Goal: Information Seeking & Learning: Find specific fact

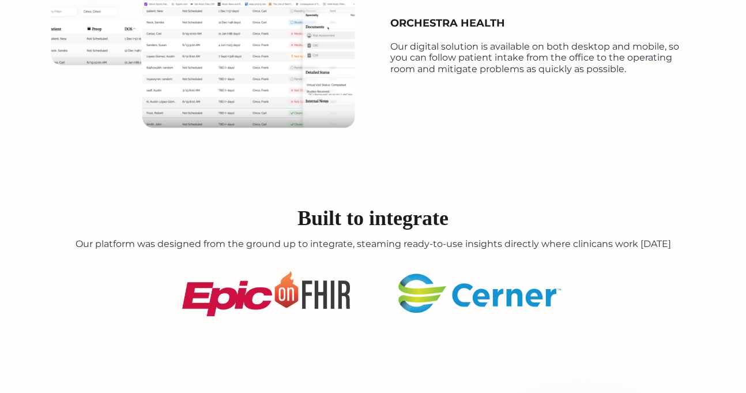
scroll to position [3037, 0]
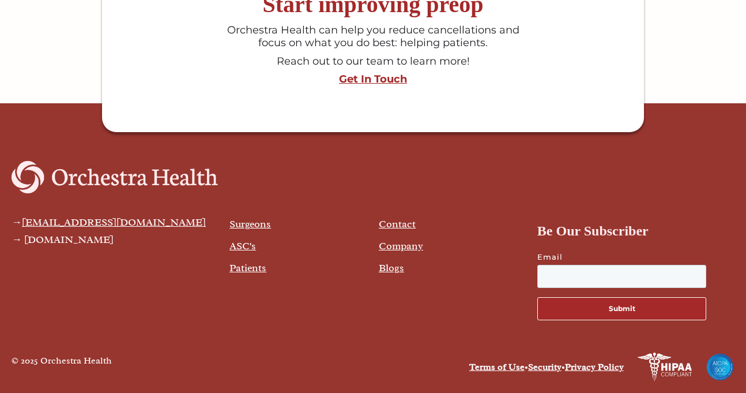
click at [409, 247] on link "Company" at bounding box center [401, 245] width 44 height 13
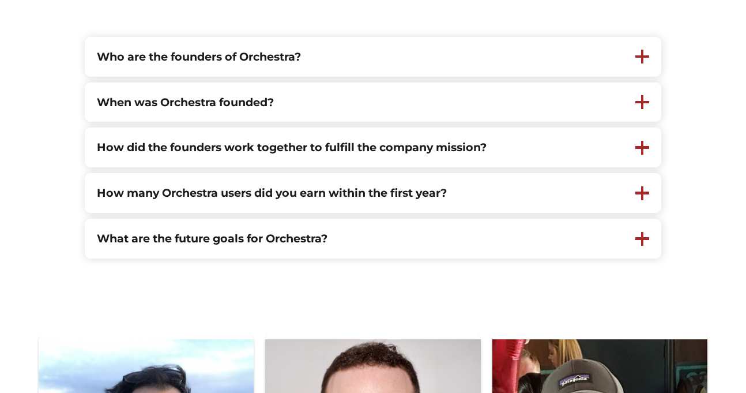
scroll to position [346, 0]
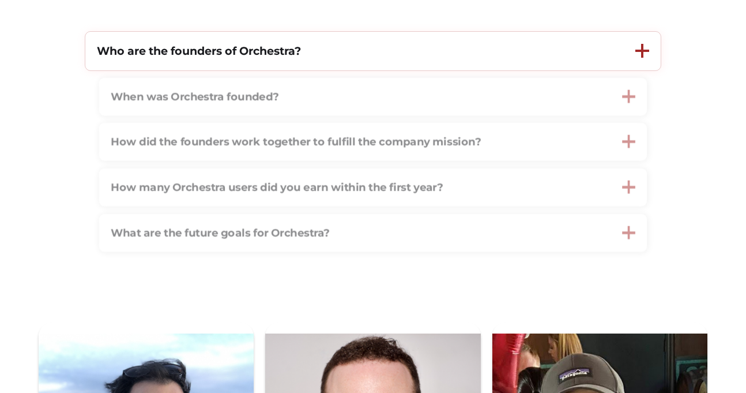
click at [357, 61] on div "Who are the founders of Orchestra?" at bounding box center [354, 51] width 538 height 39
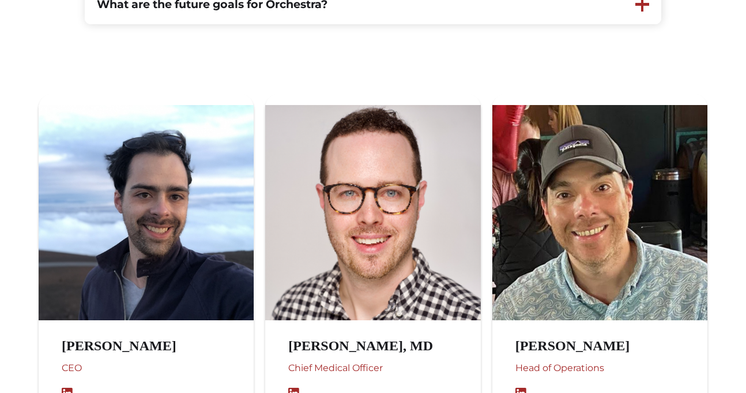
scroll to position [761, 0]
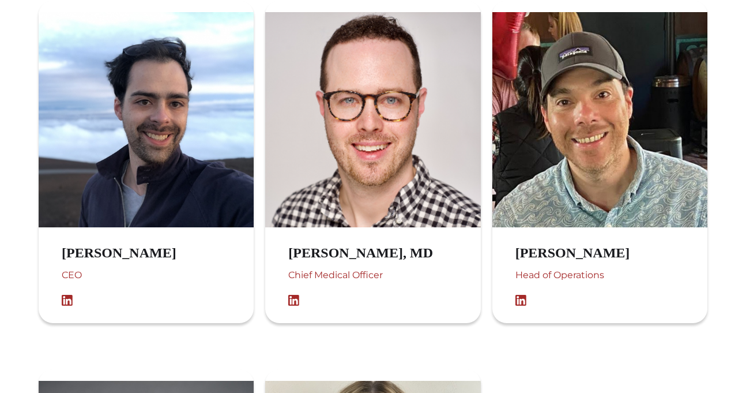
click at [71, 257] on h3 "Austin López-Gómez" at bounding box center [131, 252] width 138 height 17
copy h3 "Austin"
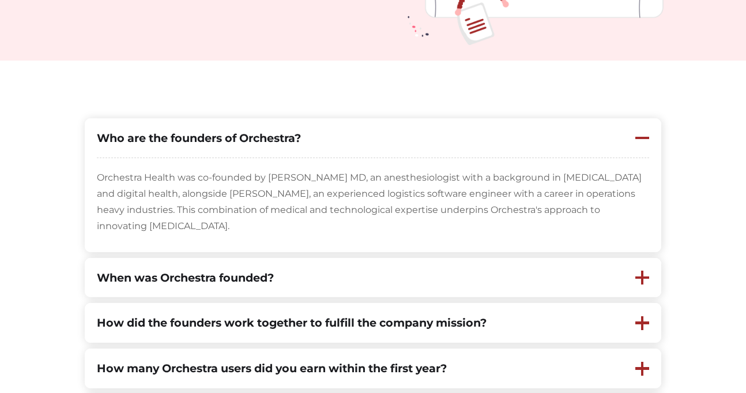
scroll to position [1608, 0]
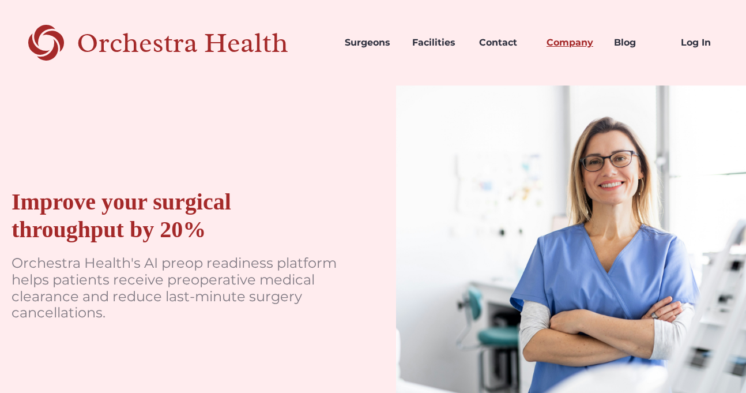
click at [568, 40] on link "Company" at bounding box center [570, 42] width 67 height 39
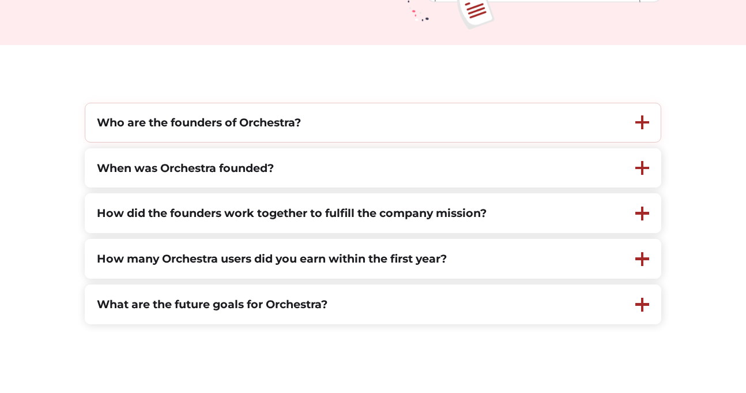
scroll to position [277, 0]
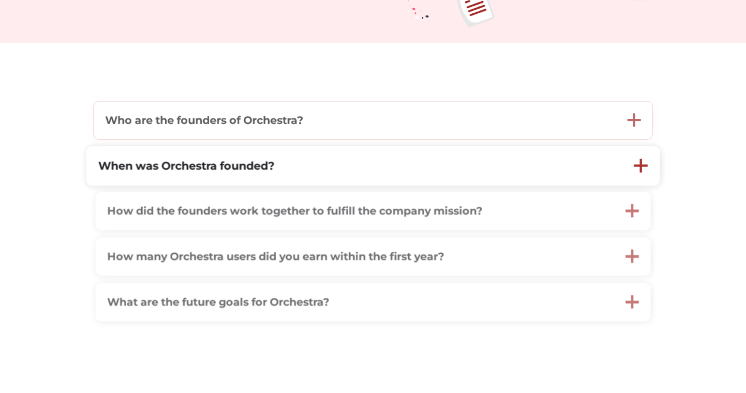
click at [265, 120] on strong "Who are the founders of Orchestra?" at bounding box center [204, 119] width 198 height 13
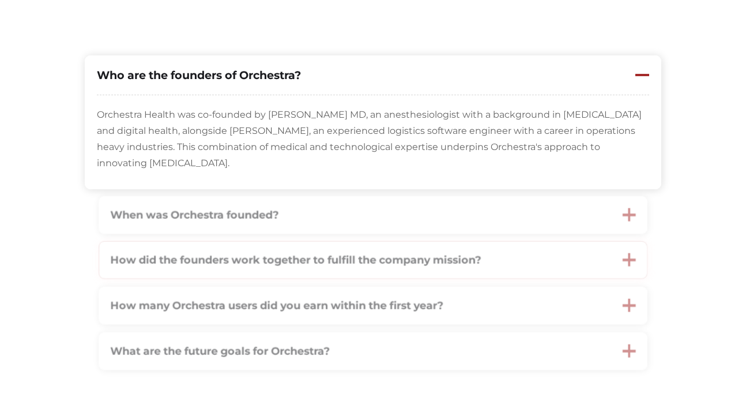
scroll to position [346, 0]
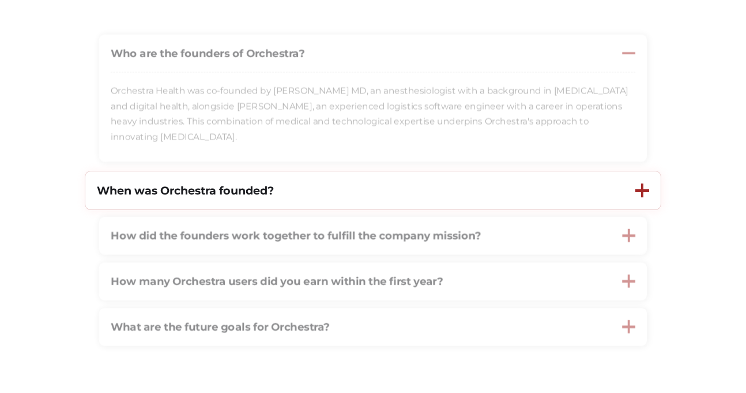
click at [254, 197] on strong "When was Orchestra founded?" at bounding box center [185, 190] width 177 height 14
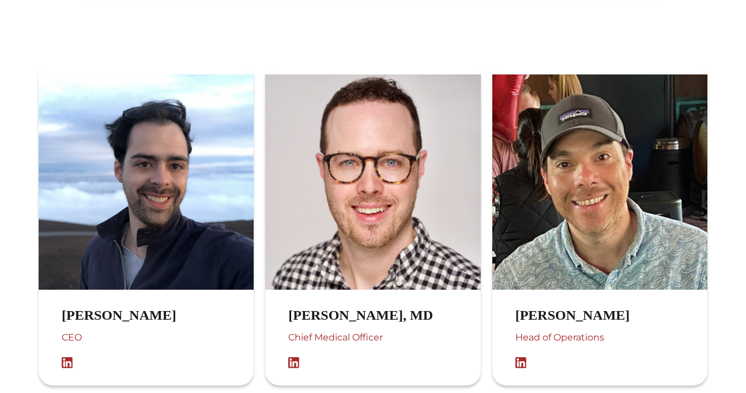
scroll to position [761, 0]
